Goal: Check status: Check status

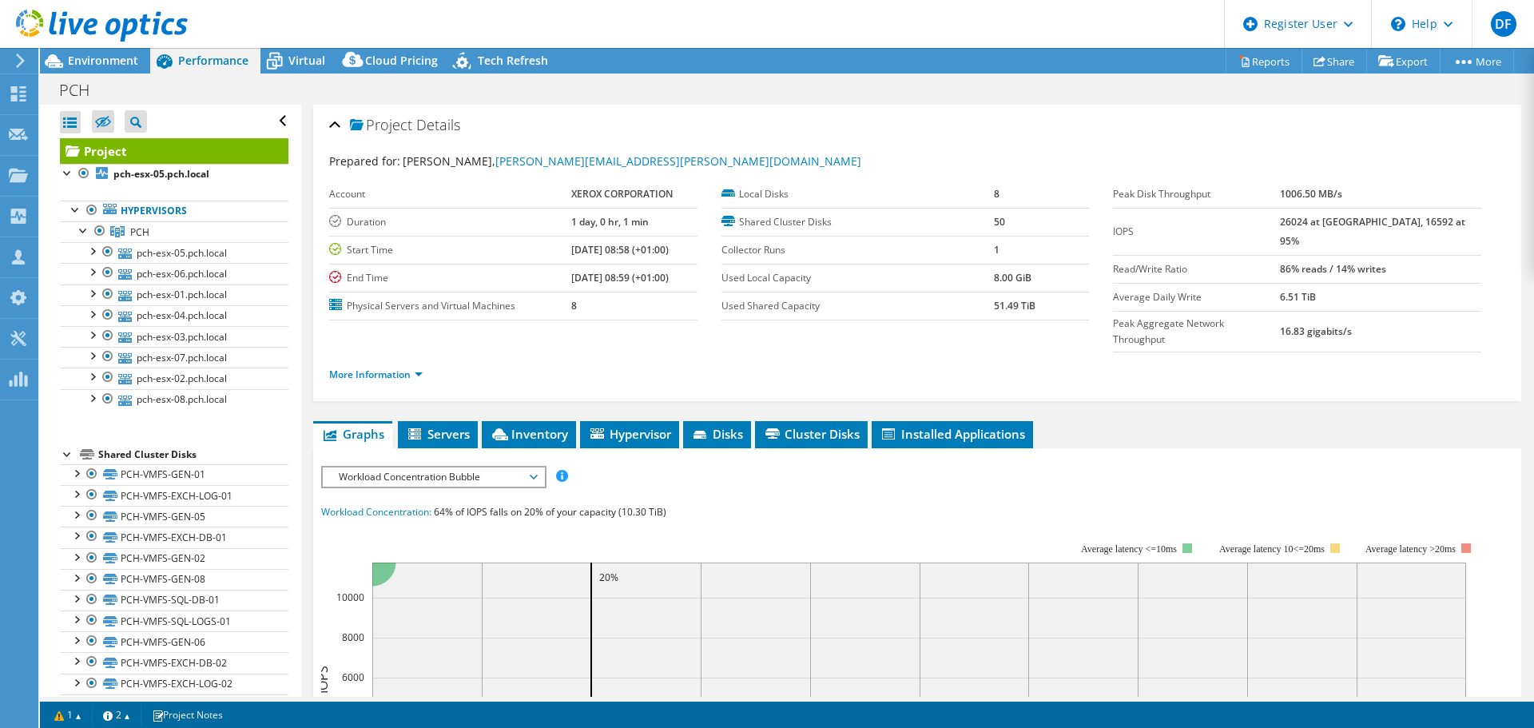
select select "USD"
click at [100, 31] on icon at bounding box center [102, 26] width 172 height 33
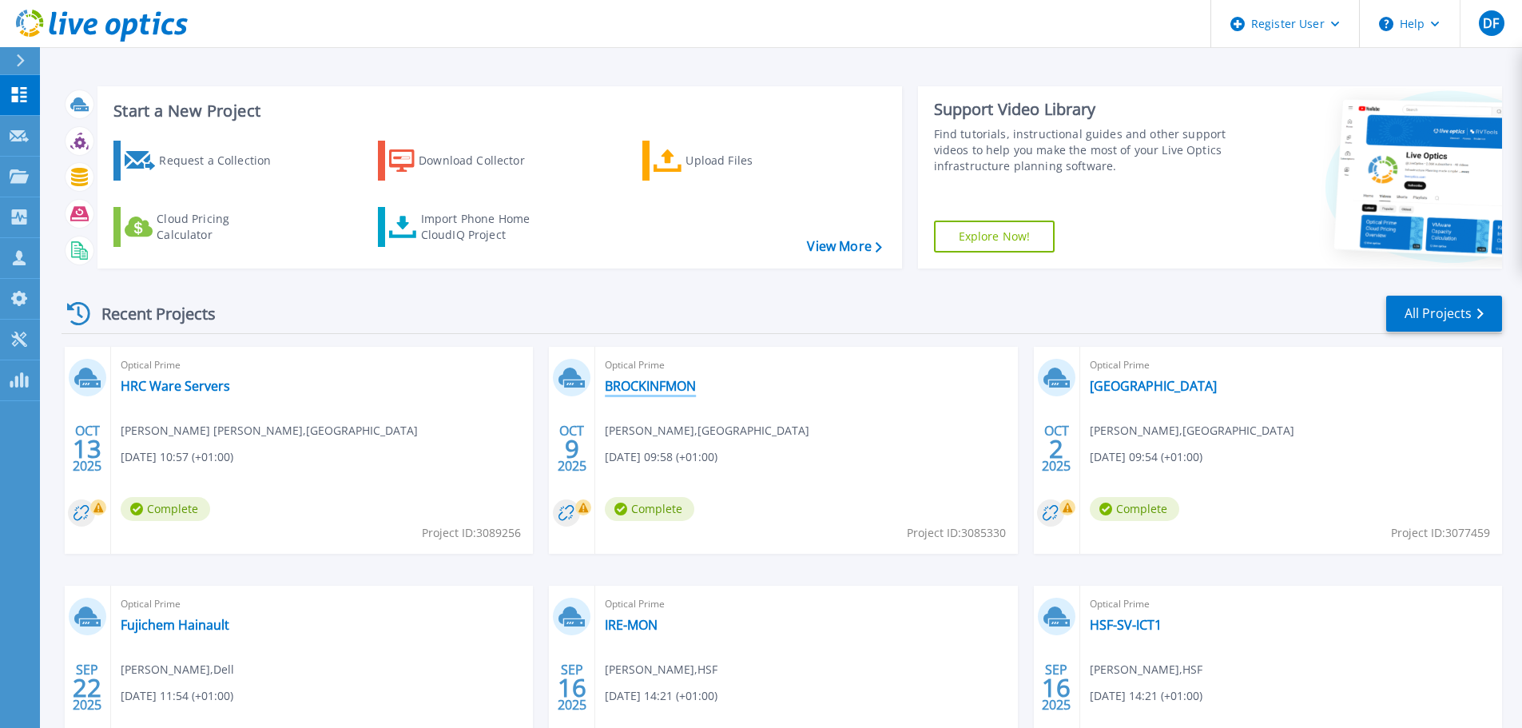
click at [648, 392] on link "BROCKINFMON" at bounding box center [650, 386] width 91 height 16
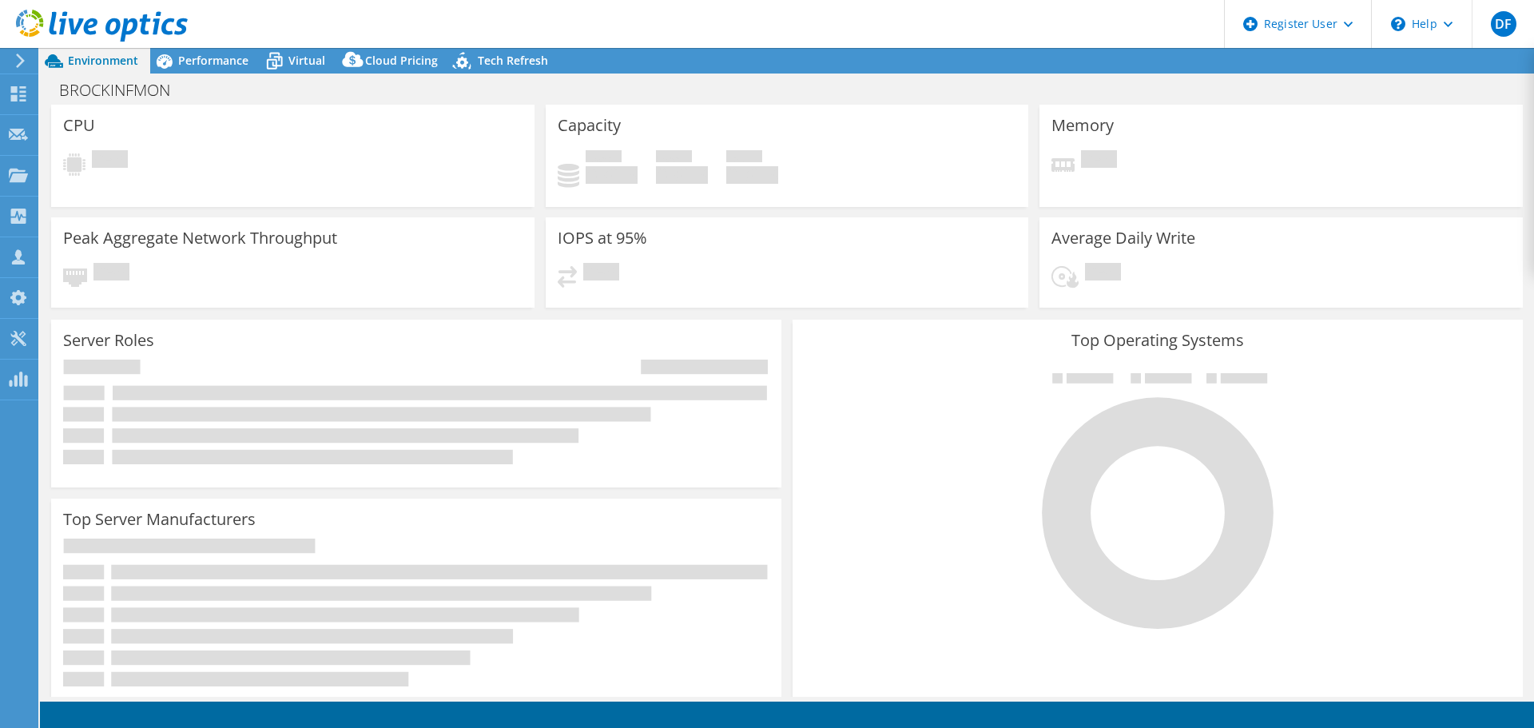
select select "USD"
